Goal: Task Accomplishment & Management: Manage account settings

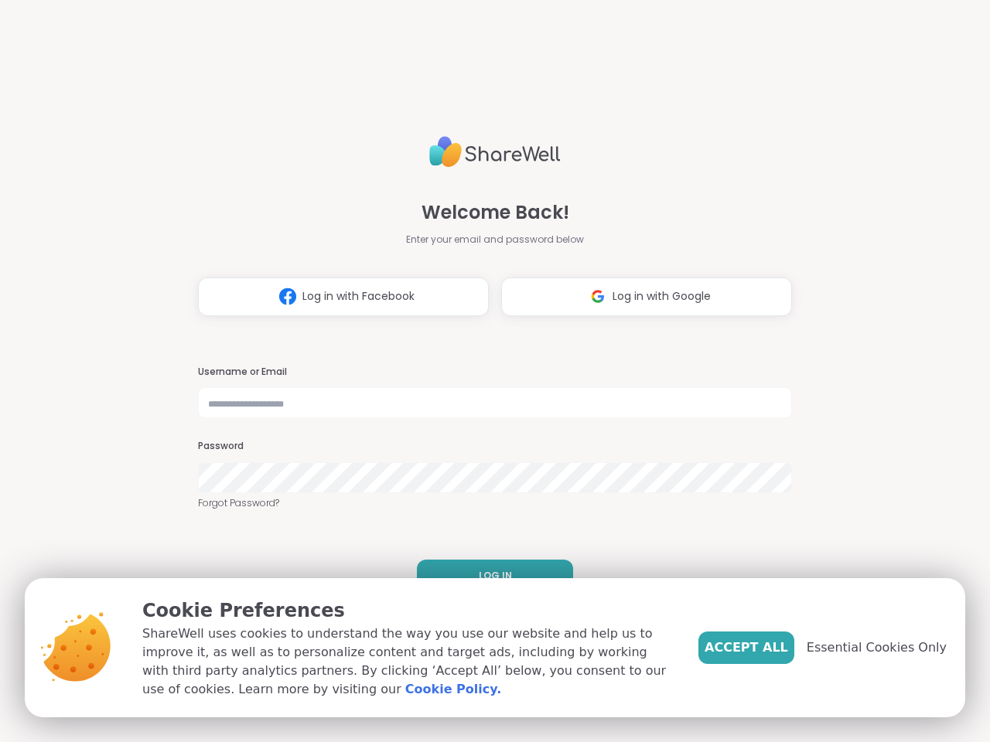
click at [488, 371] on h3 "Username or Email" at bounding box center [495, 372] width 594 height 13
click at [337, 297] on span "Log in with Facebook" at bounding box center [358, 296] width 112 height 16
click at [640, 297] on span "Log in with Google" at bounding box center [662, 296] width 98 height 16
